Goal: Complete application form

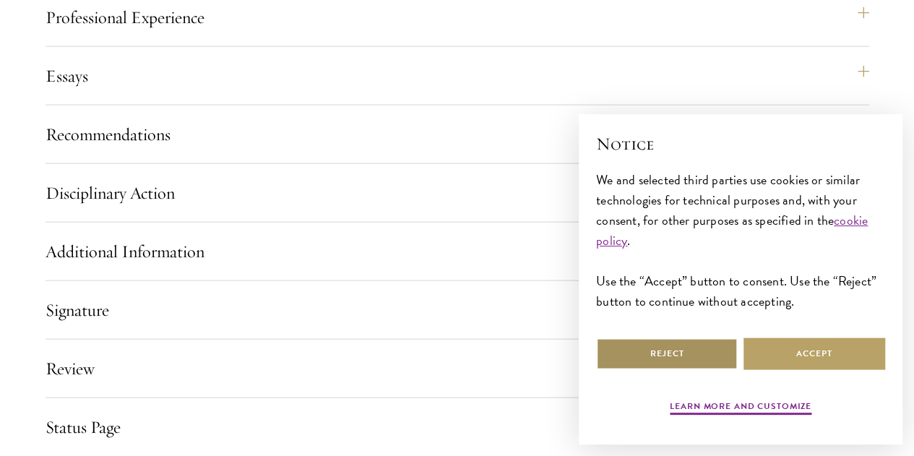
click at [728, 362] on button "Reject" at bounding box center [667, 353] width 142 height 33
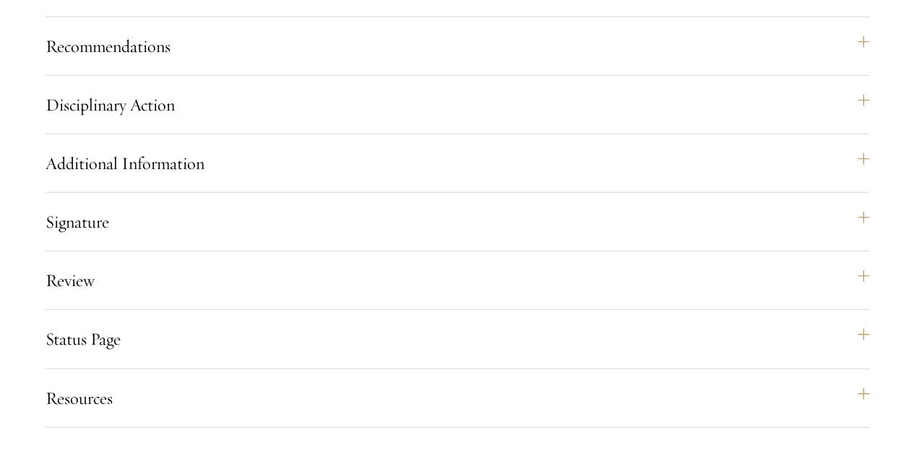
scroll to position [1611, 0]
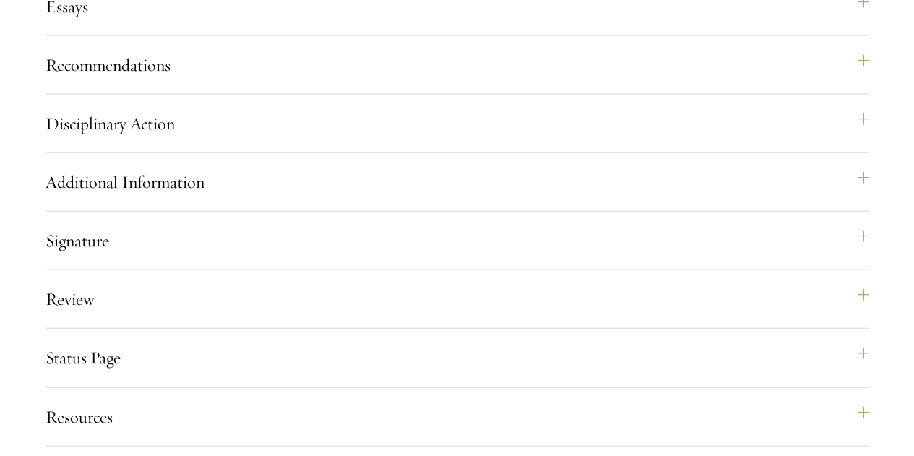
scroll to position [1594, 0]
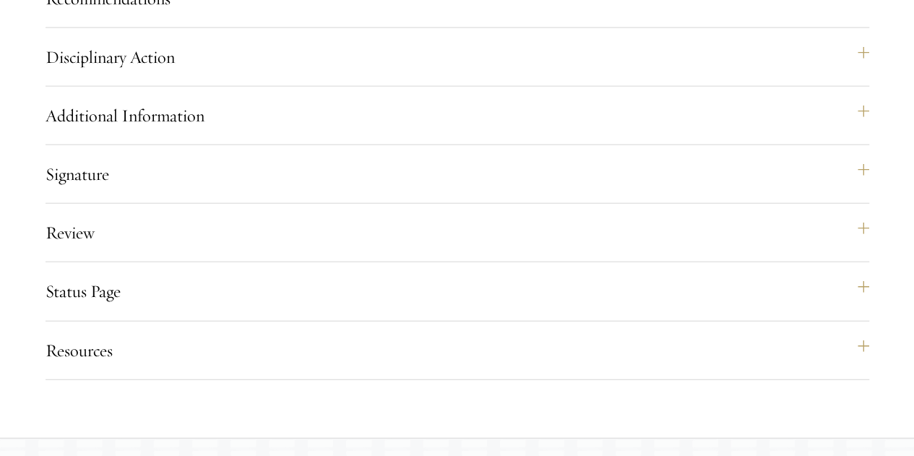
scroll to position [1660, 0]
